Goal: Task Accomplishment & Management: Use online tool/utility

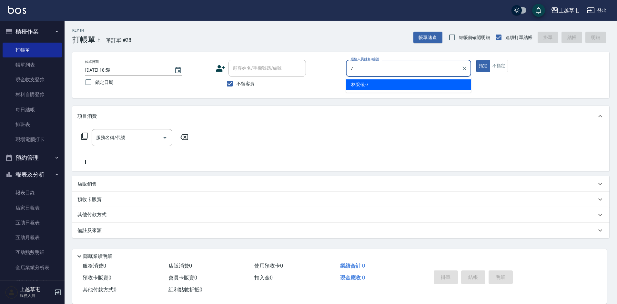
type input "[PERSON_NAME]-7"
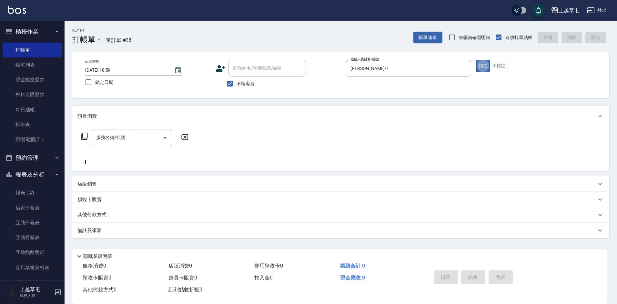
type button "true"
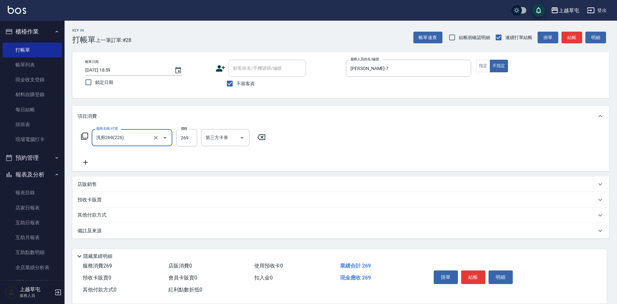
type input "洗剪269(226)"
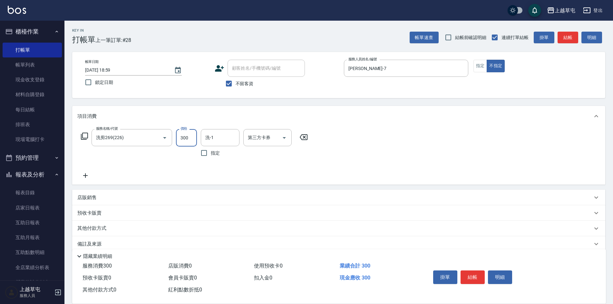
type input "300"
type input "[PERSON_NAME]-7"
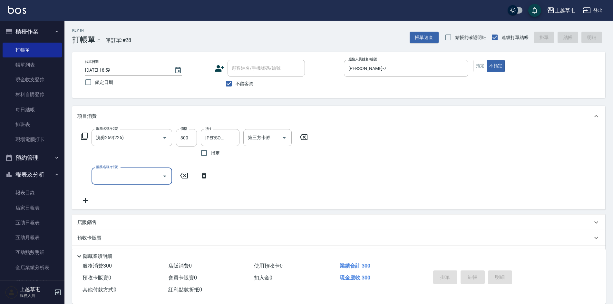
type input "[DATE] 19:36"
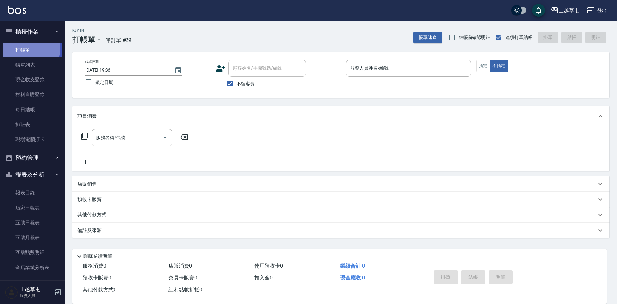
click at [27, 48] on link "打帳單" at bounding box center [32, 50] width 59 height 15
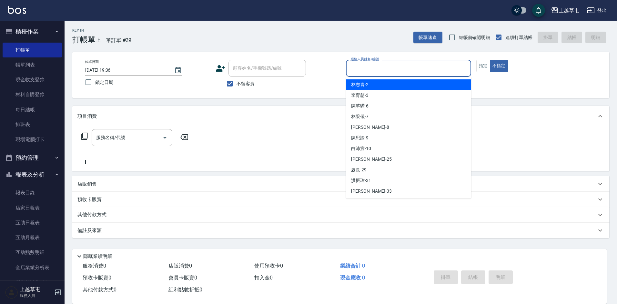
click at [374, 72] on input "服務人員姓名/編號" at bounding box center [408, 68] width 119 height 11
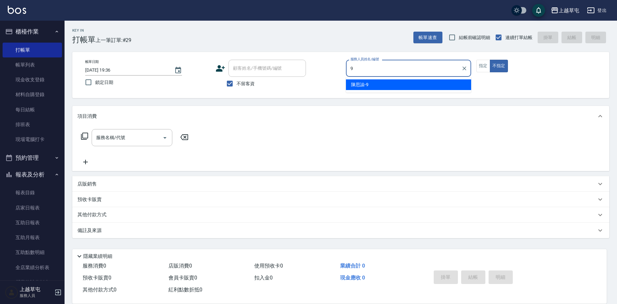
type input "[PERSON_NAME]-9"
type button "false"
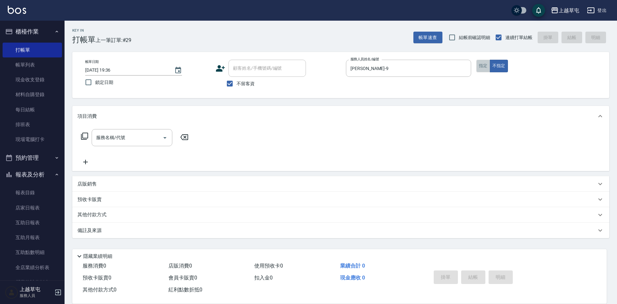
click at [485, 64] on button "指定" at bounding box center [483, 66] width 14 height 13
drag, startPoint x: 124, startPoint y: 137, endPoint x: 130, endPoint y: 125, distance: 13.6
click at [124, 136] on input "服務名稱/代號" at bounding box center [126, 137] width 65 height 11
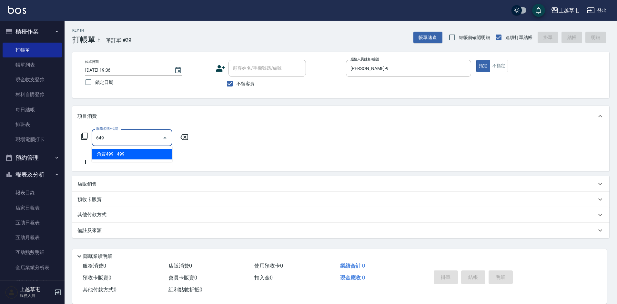
type input "角質499(649)"
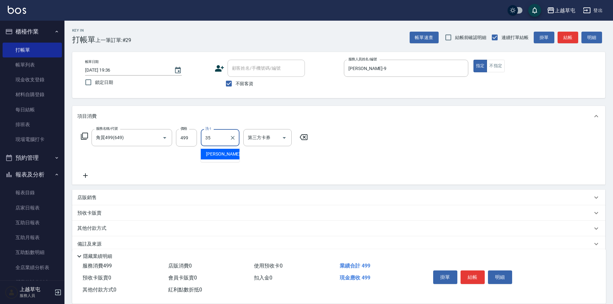
type input "[PERSON_NAME]-35"
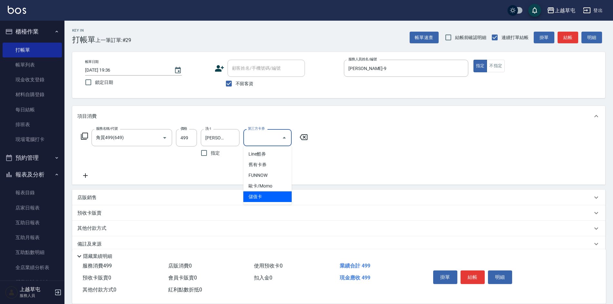
type input "儲值卡"
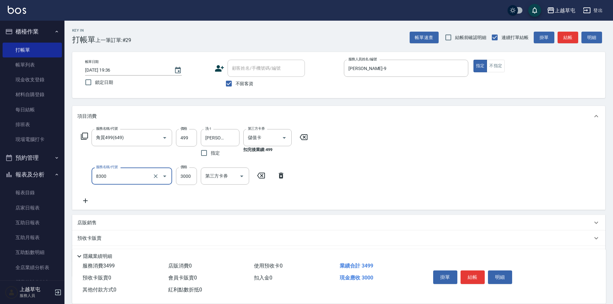
type input "儲3000(8300)"
type input "1000"
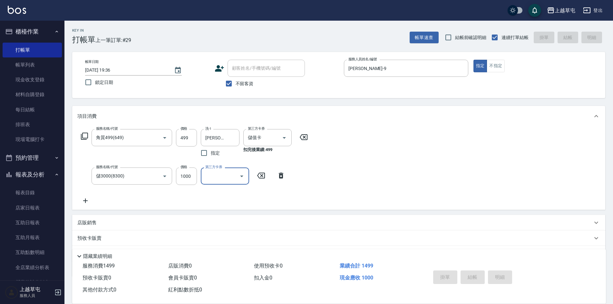
type input "[DATE] 19:42"
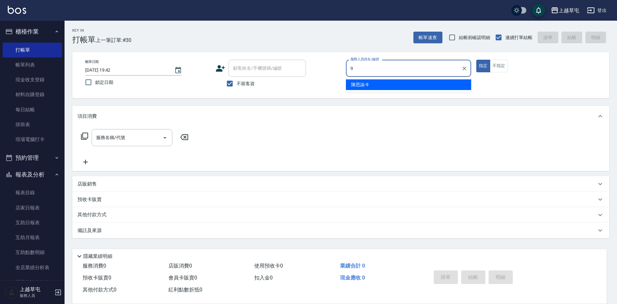
type input "[PERSON_NAME]-9"
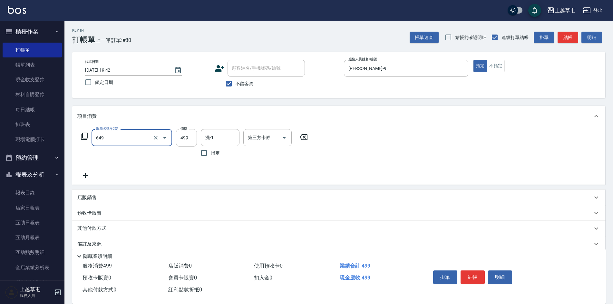
type input "角質499(649)"
type input "[PERSON_NAME]25"
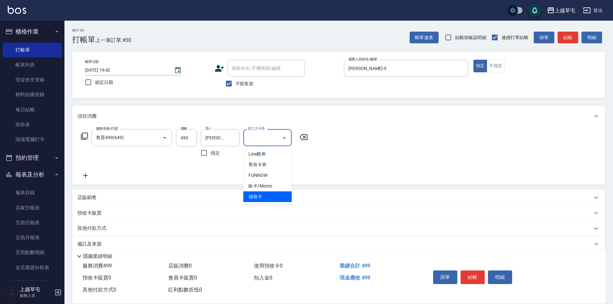
type input "儲值卡"
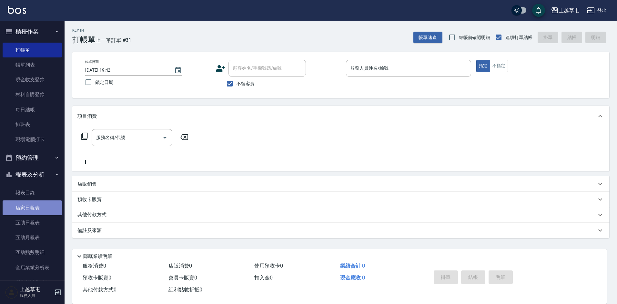
click at [34, 209] on link "店家日報表" at bounding box center [32, 207] width 59 height 15
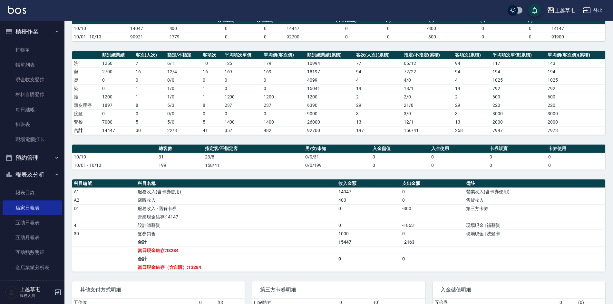
scroll to position [114, 0]
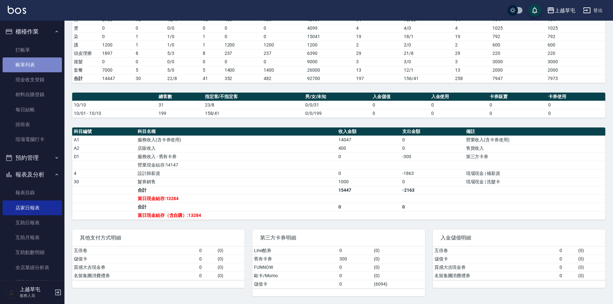
click at [40, 67] on link "帳單列表" at bounding box center [32, 64] width 59 height 15
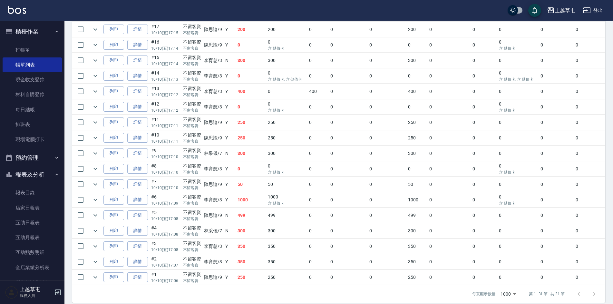
scroll to position [400, 0]
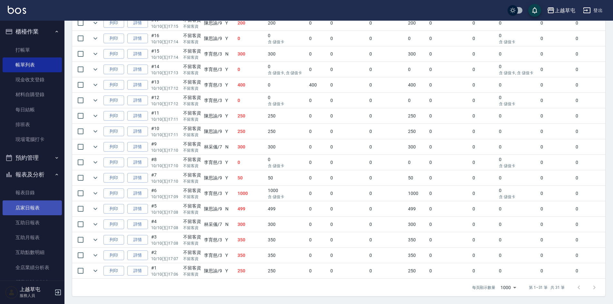
click at [29, 206] on link "店家日報表" at bounding box center [32, 207] width 59 height 15
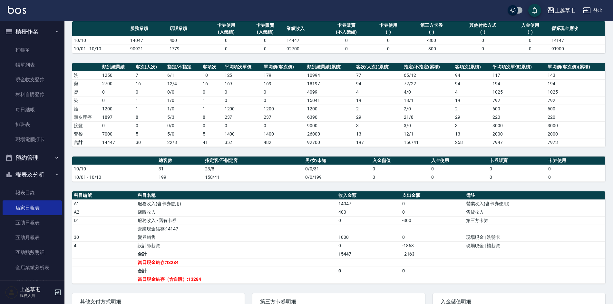
scroll to position [50, 0]
